Goal: Find specific page/section: Find specific page/section

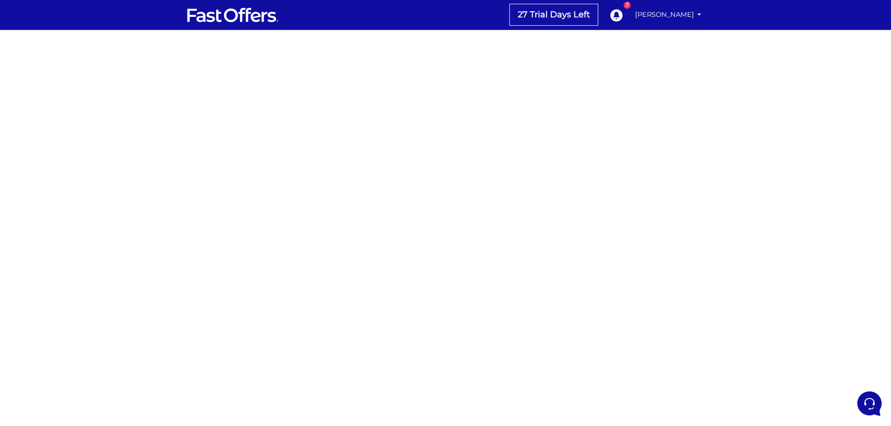
click at [200, 172] on div at bounding box center [445, 275] width 891 height 468
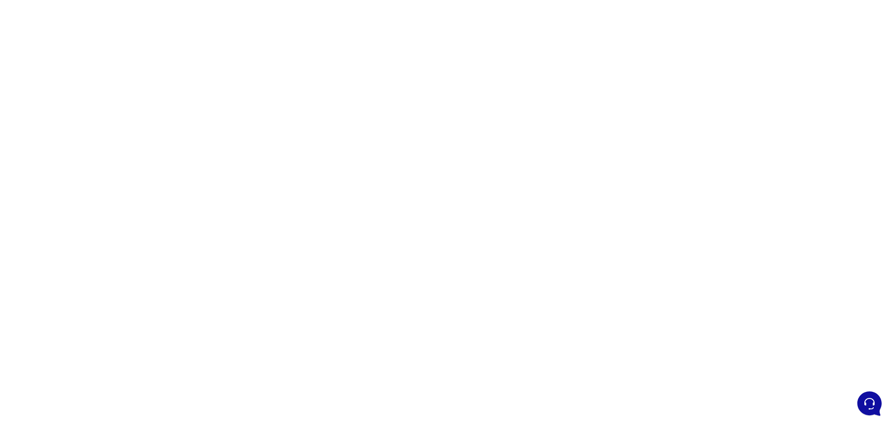
scroll to position [94, 0]
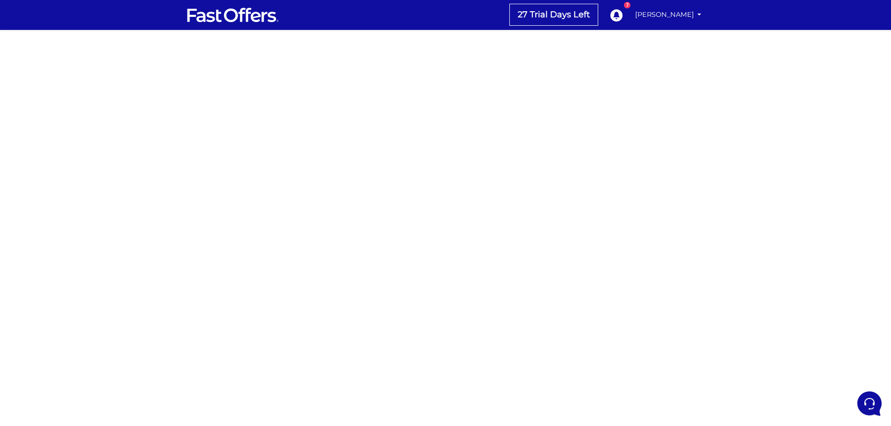
click at [278, 165] on div at bounding box center [445, 275] width 891 height 468
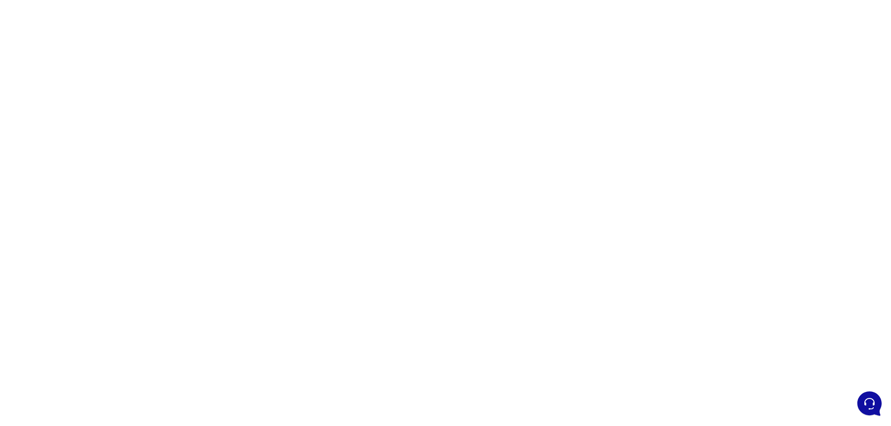
scroll to position [94, 0]
click at [168, 138] on div at bounding box center [445, 181] width 891 height 468
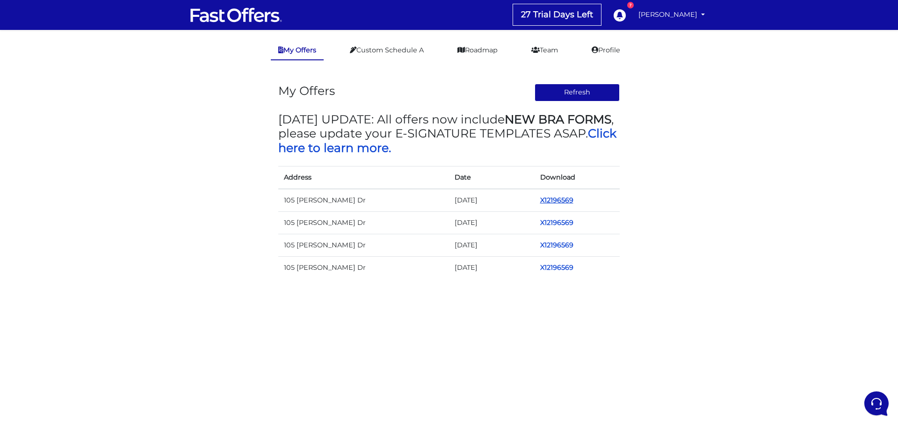
click at [555, 197] on link "X12196569" at bounding box center [556, 200] width 33 height 8
click at [558, 200] on link "X12196569" at bounding box center [556, 200] width 33 height 8
